Goal: Task Accomplishment & Management: Complete application form

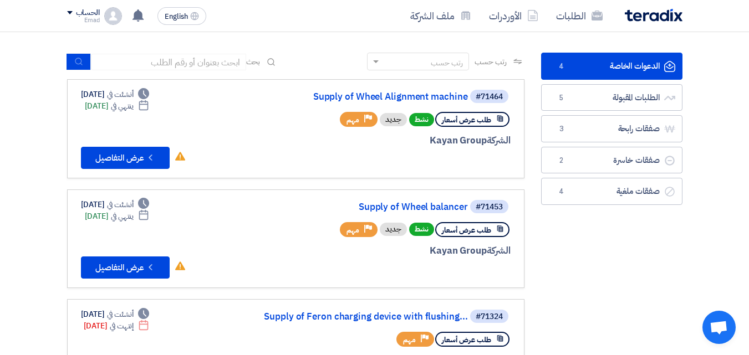
scroll to position [68, 0]
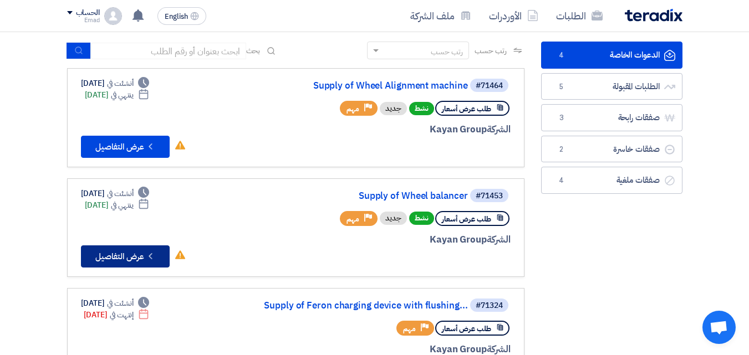
click at [133, 257] on button "Check details عرض التفاصيل" at bounding box center [125, 257] width 89 height 22
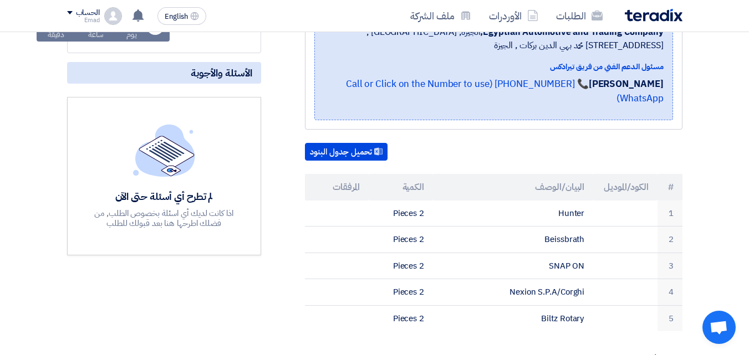
scroll to position [222, 0]
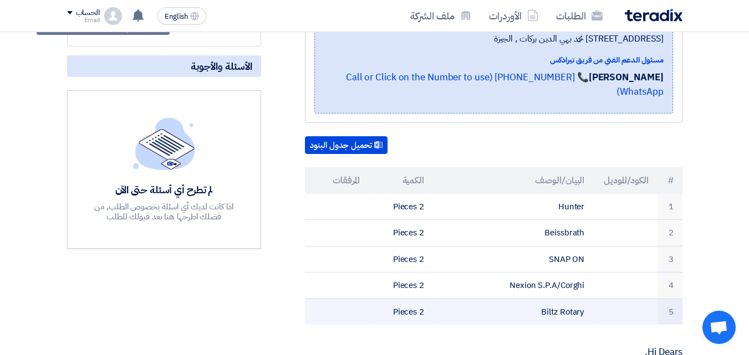
click at [557, 300] on td "Biltz Rotary" at bounding box center [513, 312] width 160 height 26
click at [557, 299] on td "Biltz Rotary" at bounding box center [513, 312] width 160 height 26
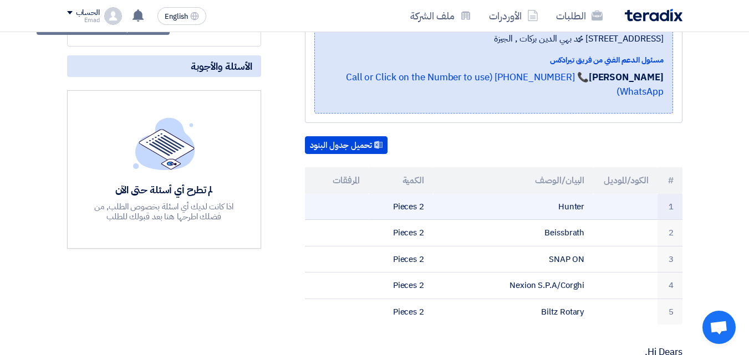
click at [572, 194] on td "Hunter" at bounding box center [513, 207] width 160 height 26
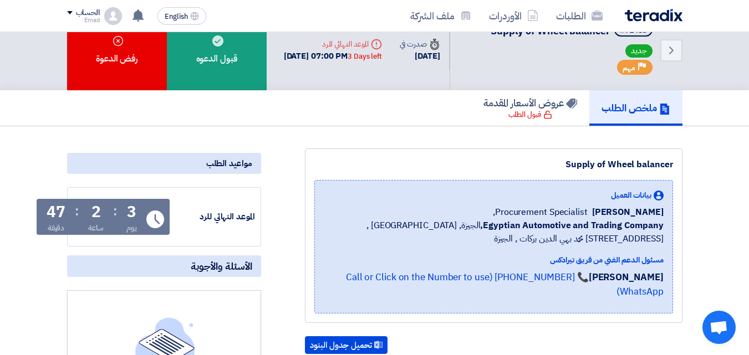
scroll to position [4, 0]
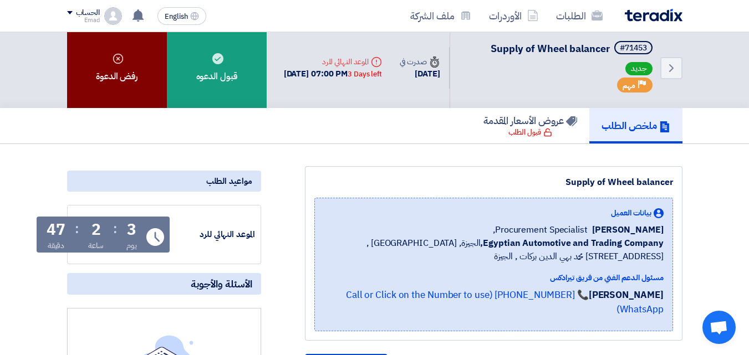
click at [145, 80] on div "رفض الدعوة" at bounding box center [117, 68] width 100 height 80
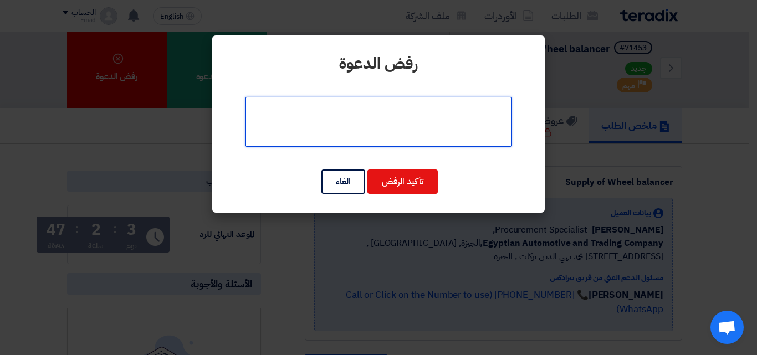
click at [413, 119] on textarea at bounding box center [379, 122] width 266 height 50
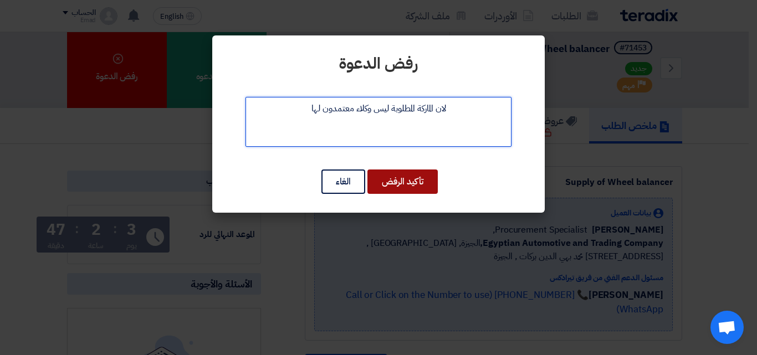
type textarea "لان الماركة المطلوبة ليس وكلاء معتمدون لها"
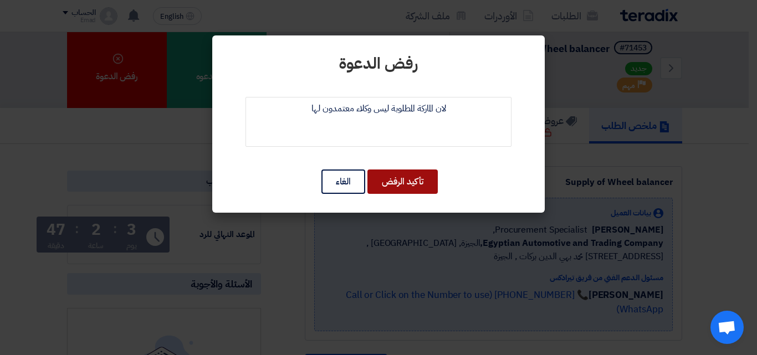
click at [414, 181] on button "تأكيد الرفض" at bounding box center [403, 182] width 70 height 24
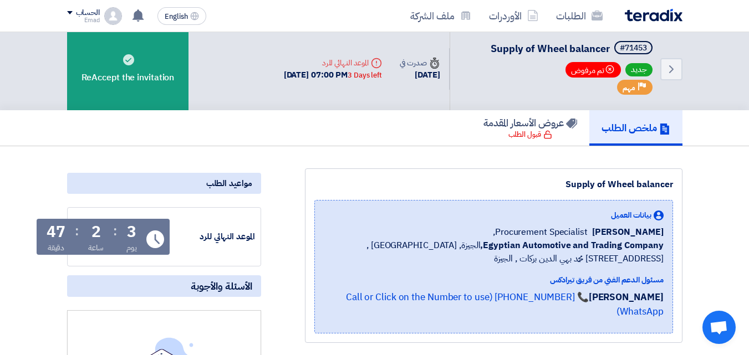
scroll to position [0, 0]
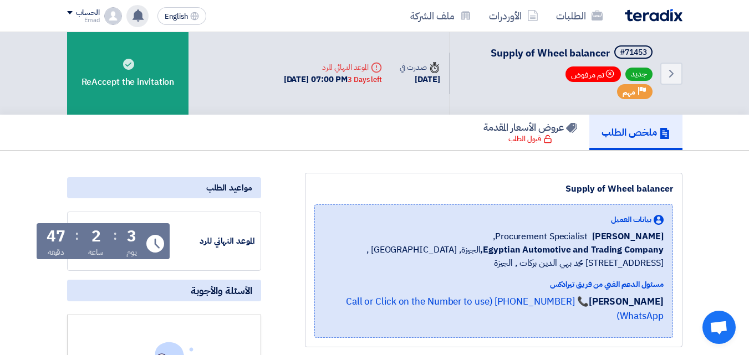
click at [139, 16] on use at bounding box center [138, 15] width 11 height 12
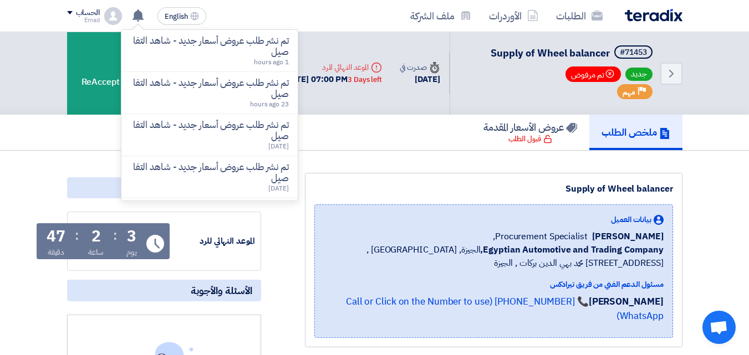
click at [340, 134] on div "ملخص الطلب عروض الأسعار المقدمة قبول الطلب" at bounding box center [374, 132] width 615 height 35
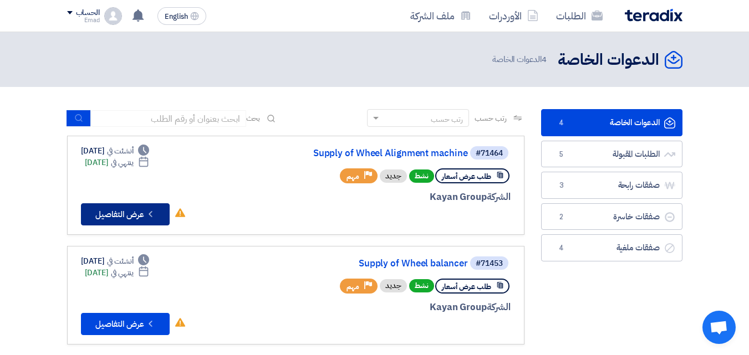
click at [141, 208] on button "Check details عرض التفاصيل" at bounding box center [125, 214] width 89 height 22
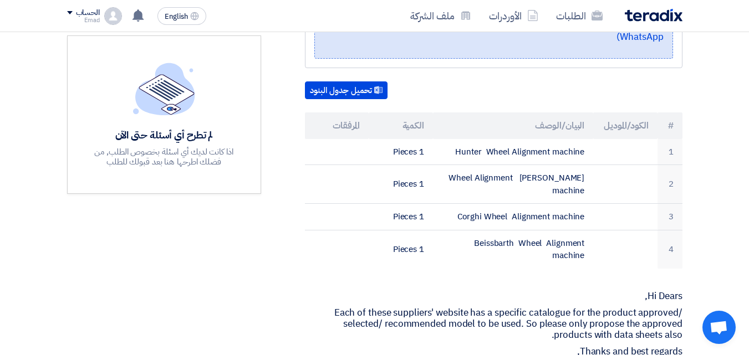
scroll to position [315, 0]
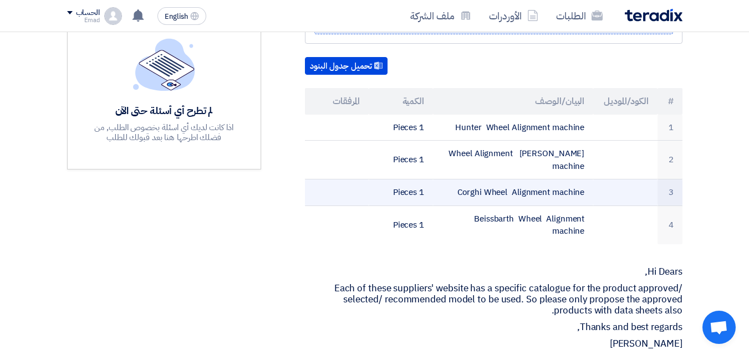
click at [502, 180] on td "Corghi Wheel Alignment machine" at bounding box center [513, 193] width 160 height 27
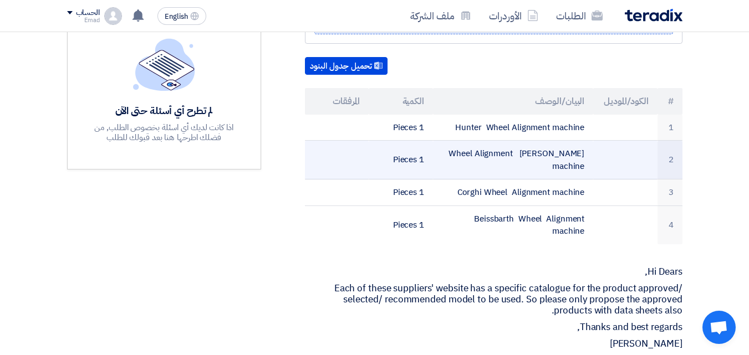
drag, startPoint x: 505, startPoint y: 151, endPoint x: 506, endPoint y: 144, distance: 7.8
click at [506, 150] on td "[PERSON_NAME] Wheel Alignment machine" at bounding box center [513, 160] width 160 height 39
click at [506, 141] on td "[PERSON_NAME] Wheel Alignment machine" at bounding box center [513, 160] width 160 height 39
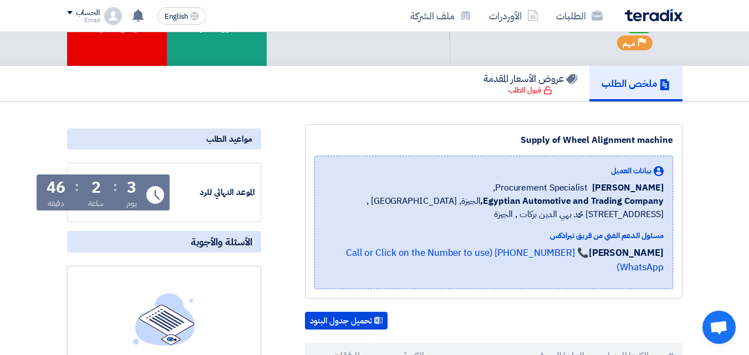
scroll to position [0, 0]
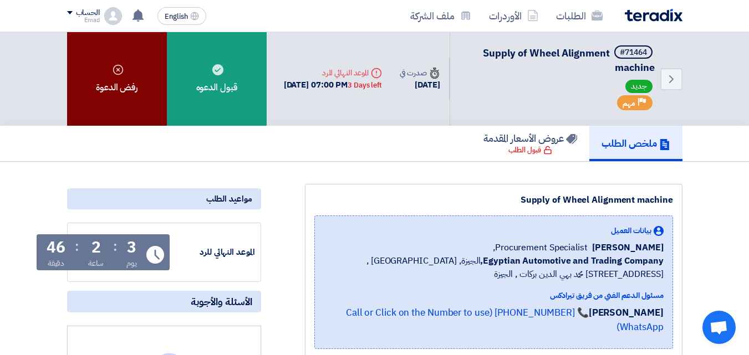
click at [135, 100] on div "رفض الدعوة" at bounding box center [117, 79] width 100 height 94
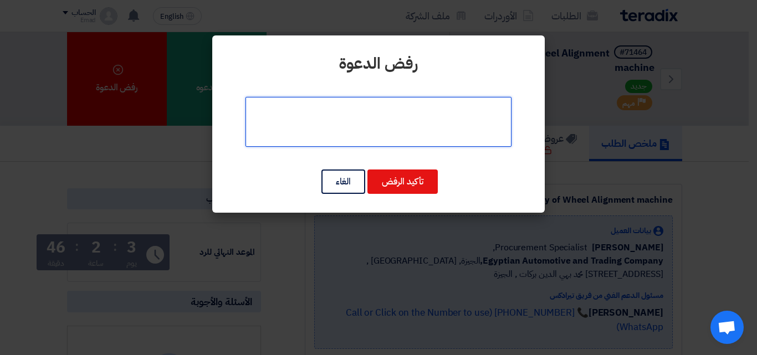
click at [402, 129] on textarea at bounding box center [379, 122] width 266 height 50
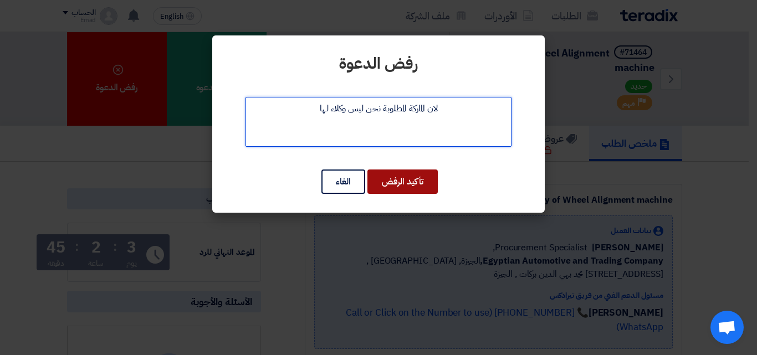
type textarea "لان الماركة المطلوبة نحن ليس وكلاء لها"
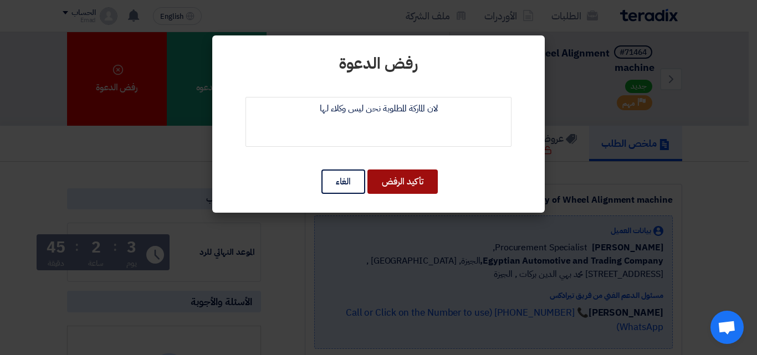
click at [407, 180] on button "تأكيد الرفض" at bounding box center [403, 182] width 70 height 24
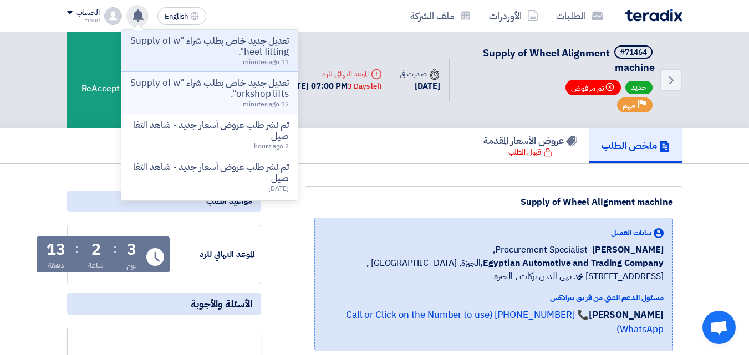
click at [212, 88] on p "تعديل جديد خاص بطلب شراء "Supply of workshop lifts"." at bounding box center [209, 89] width 159 height 22
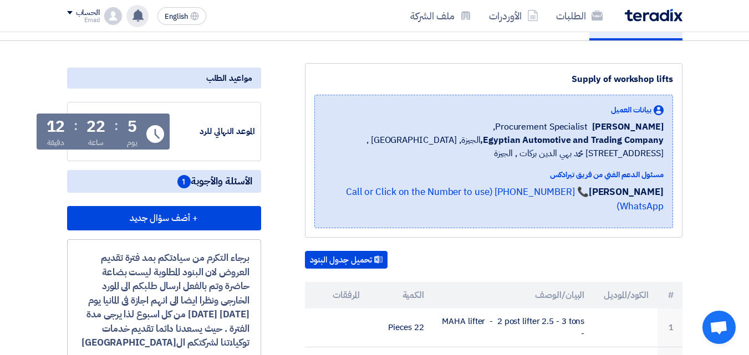
scroll to position [120, 0]
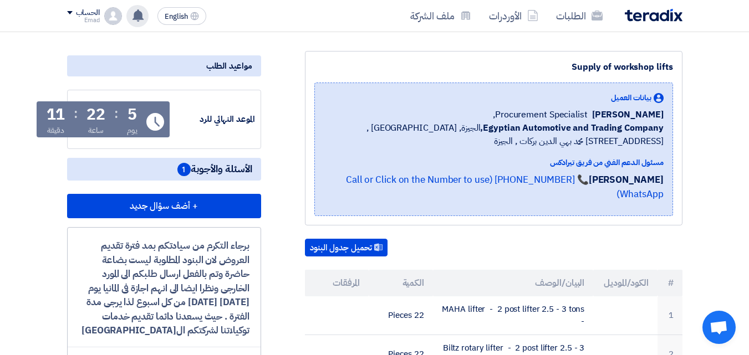
click at [136, 12] on use at bounding box center [138, 15] width 11 height 12
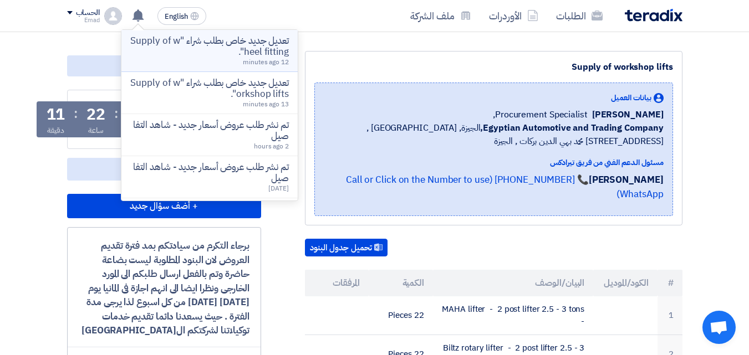
click at [190, 43] on p "تعديل جديد خاص بطلب شراء "Supply of wheel fitting"." at bounding box center [209, 46] width 159 height 22
